Goal: Communication & Community: Answer question/provide support

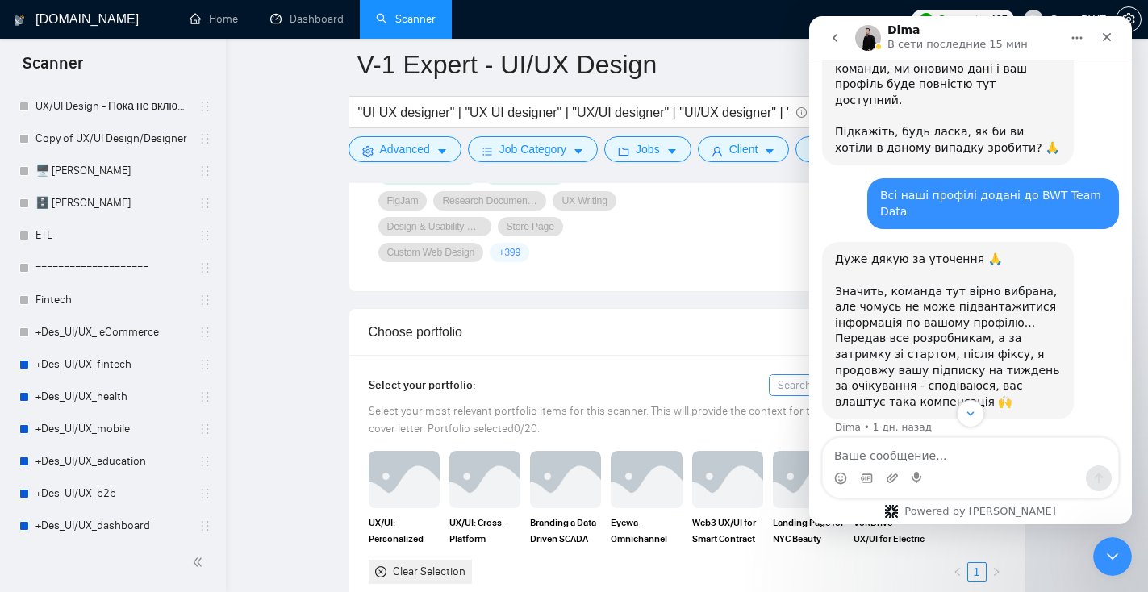
scroll to position [2118, 0]
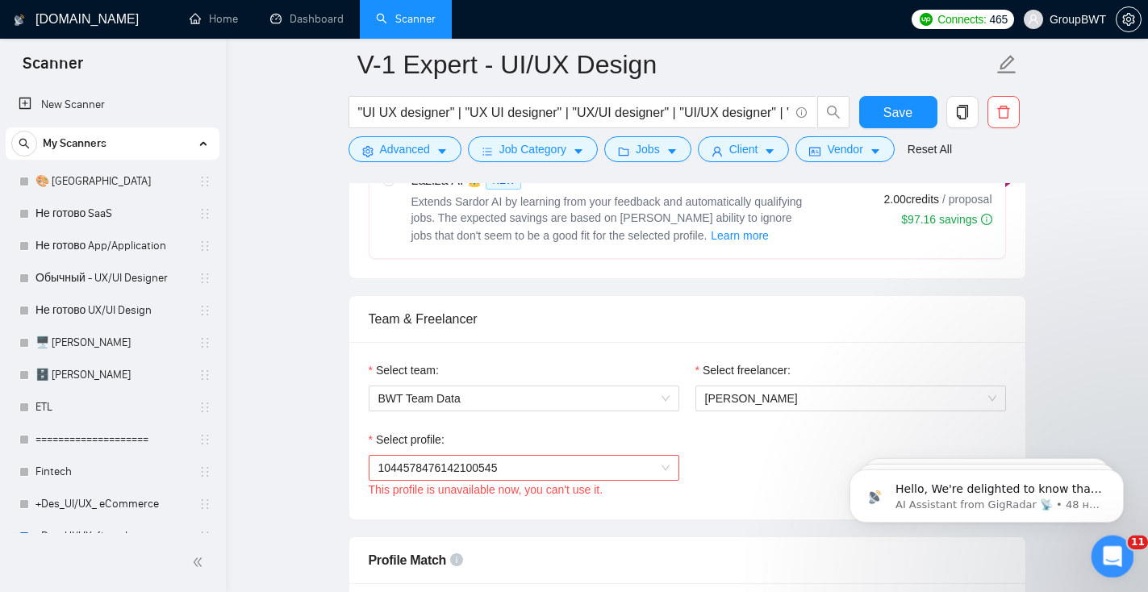
drag, startPoint x: 1099, startPoint y: 566, endPoint x: 2191, endPoint y: 1105, distance: 1217.8
click at [1097, 570] on div "Открыть службу сообщений Intercom" at bounding box center [1109, 554] width 39 height 39
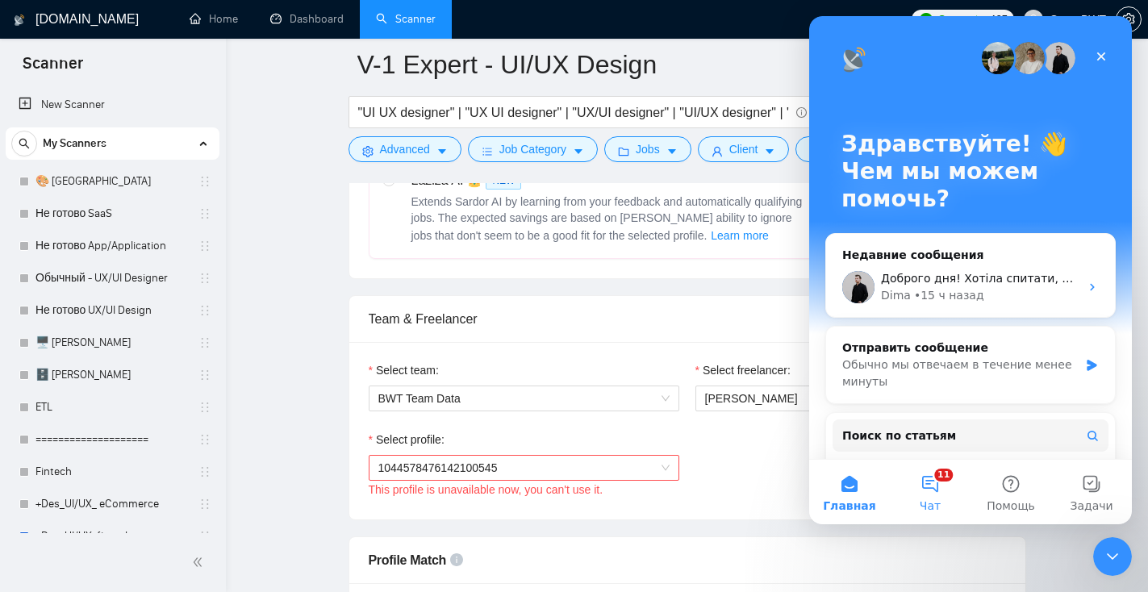
click at [935, 477] on button "11 Чат" at bounding box center [930, 492] width 81 height 65
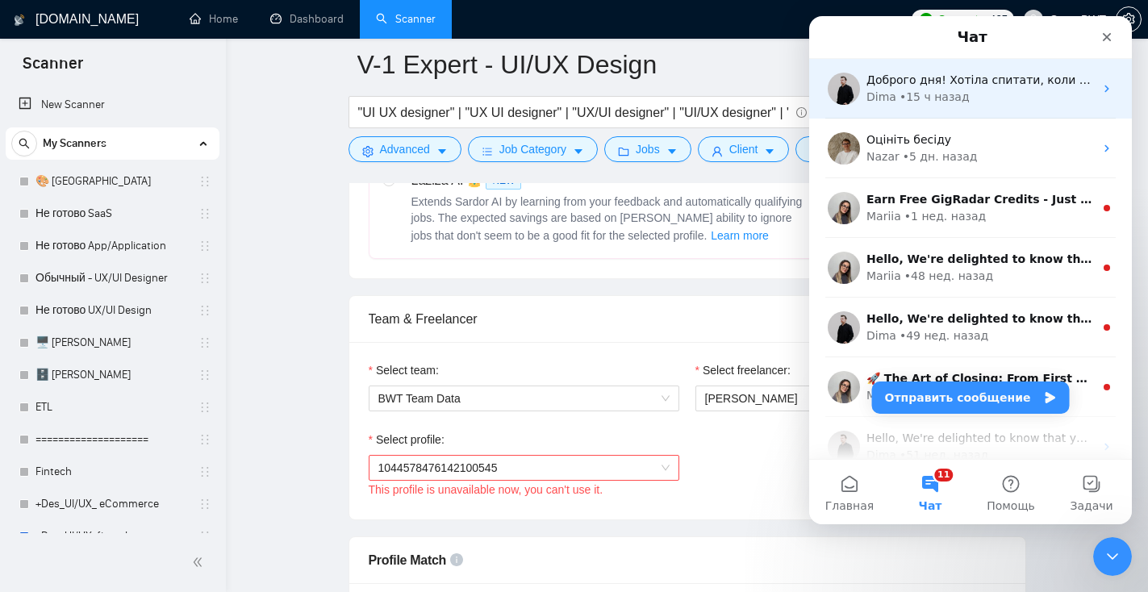
click at [989, 106] on div "Доброго дня! Хотіла спитати, коли можна очікувати апдейти від вас? Вчора були м…" at bounding box center [970, 89] width 323 height 60
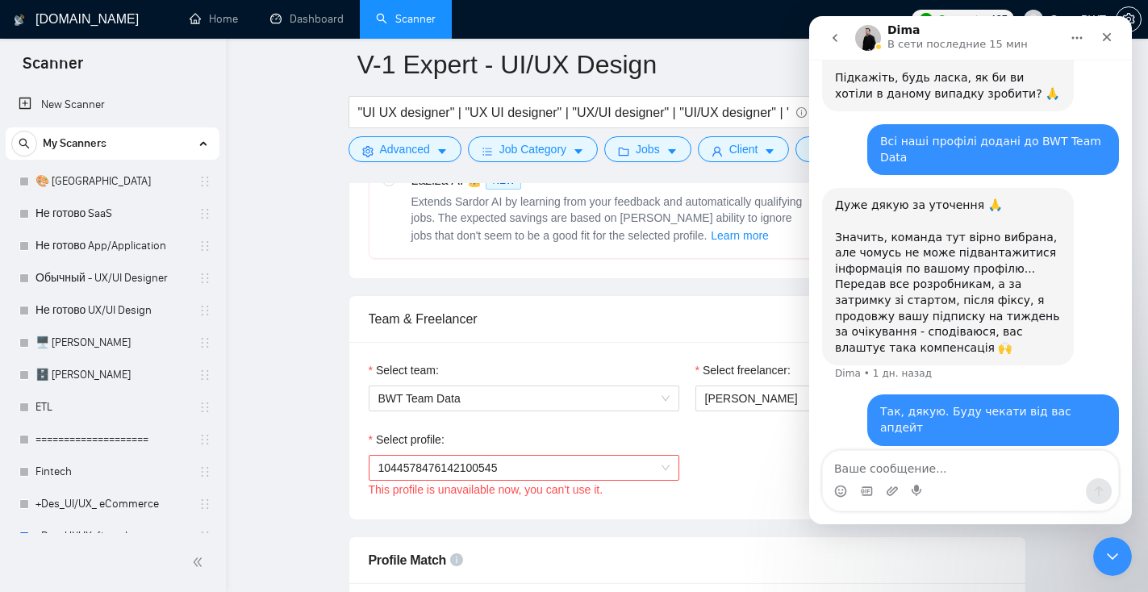
scroll to position [2105, 0]
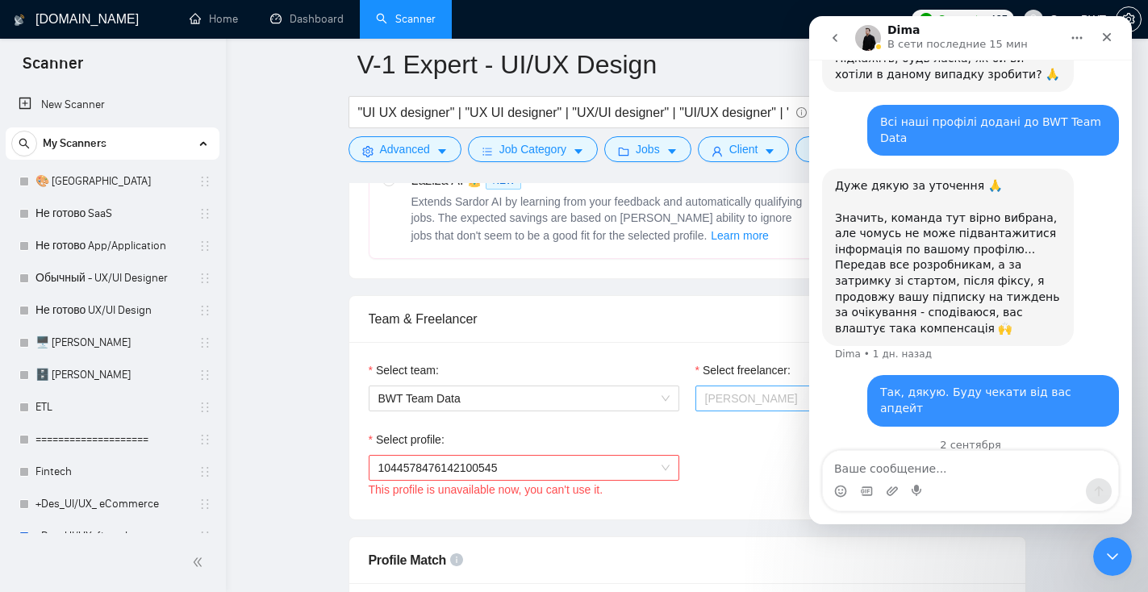
click at [698, 397] on div "[PERSON_NAME]" at bounding box center [850, 399] width 311 height 26
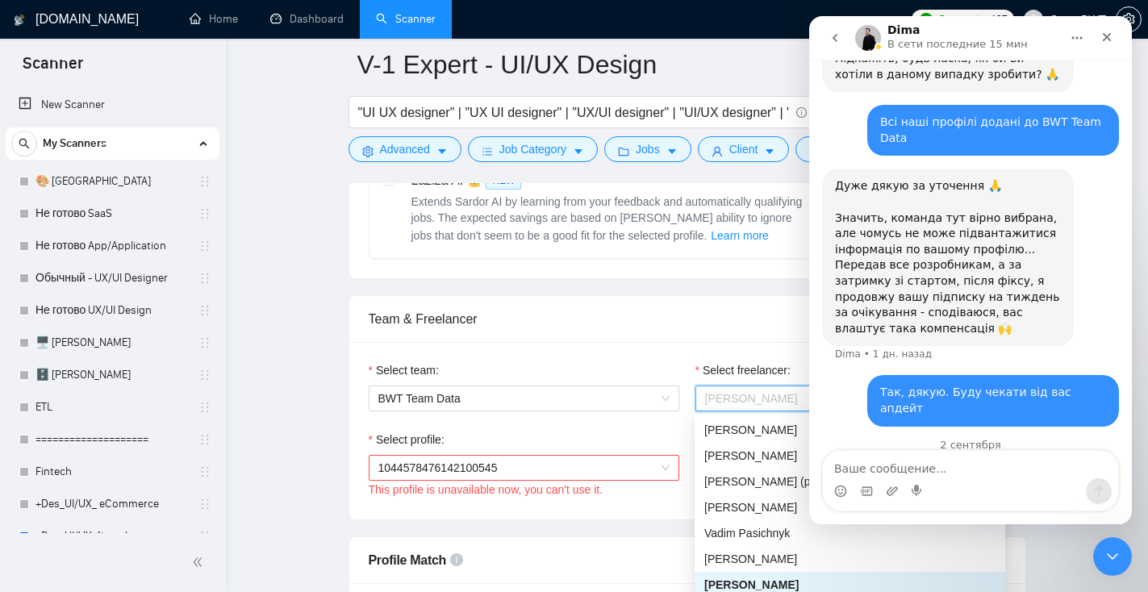
click at [566, 482] on div "This profile is unavailable now, you can't use it." at bounding box center [524, 490] width 311 height 18
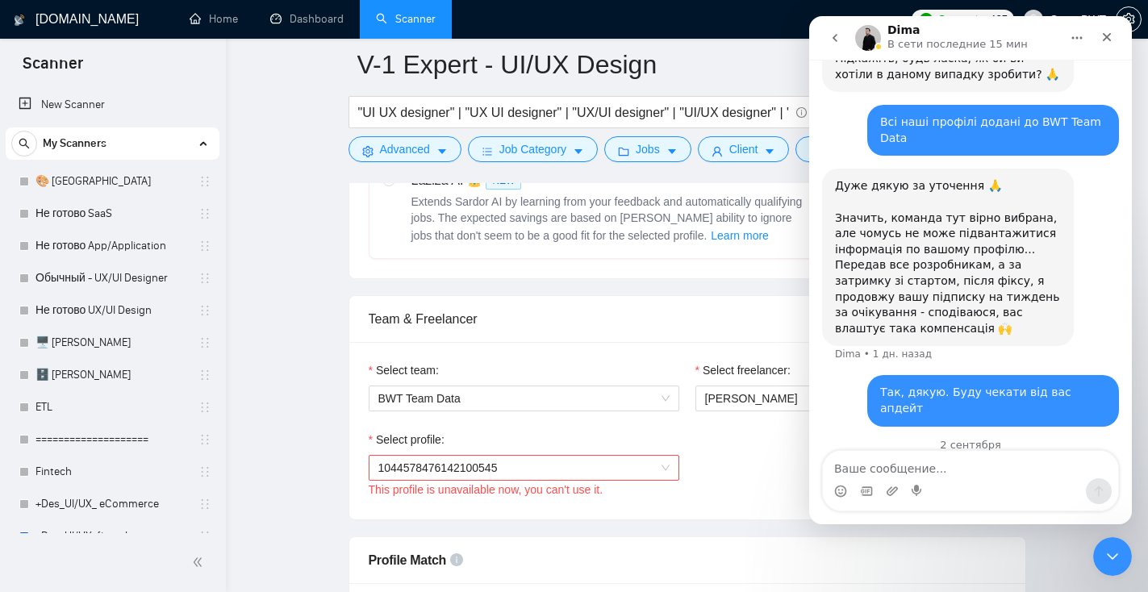
click at [566, 477] on span "1044578476142100545" at bounding box center [523, 468] width 291 height 24
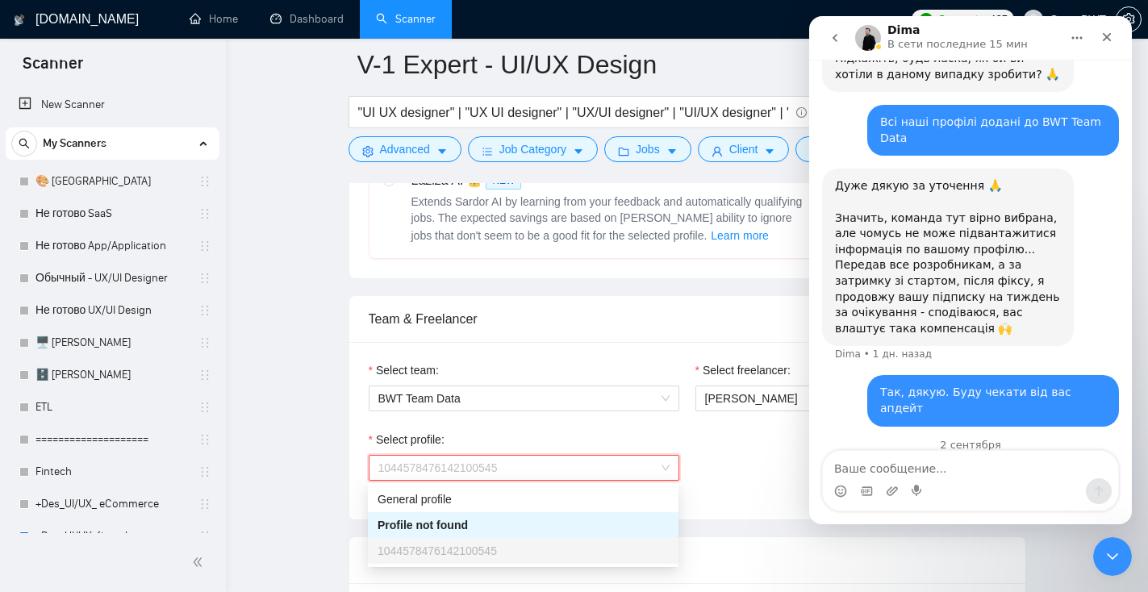
click at [563, 376] on div "Select team:" at bounding box center [524, 373] width 311 height 24
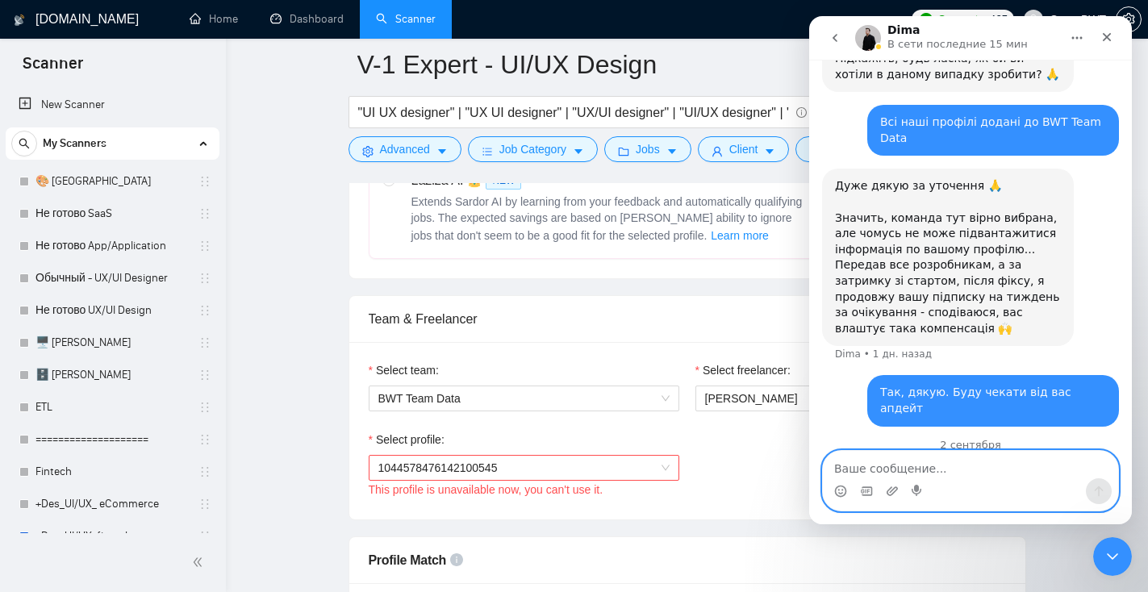
click at [891, 466] on textarea "Ваше сообщение..." at bounding box center [970, 464] width 295 height 27
type textarea "Доброго ранку! Чекаю на вашу відповідь"
click at [1097, 485] on icon "Отправить сообщение…" at bounding box center [1098, 491] width 13 height 13
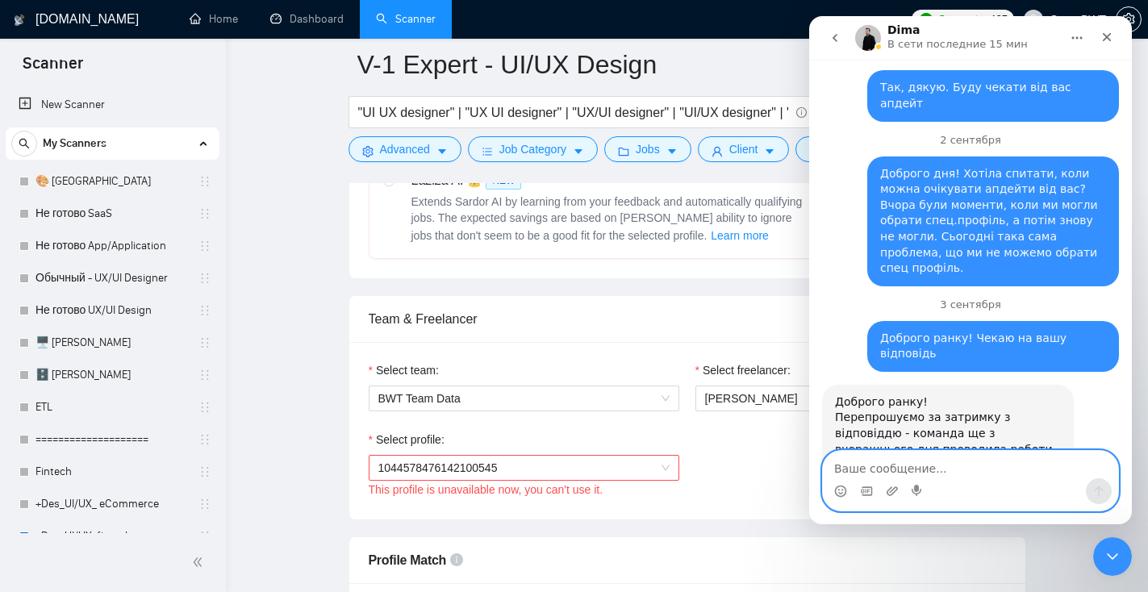
scroll to position [2412, 0]
